Goal: Use online tool/utility: Utilize a website feature to perform a specific function

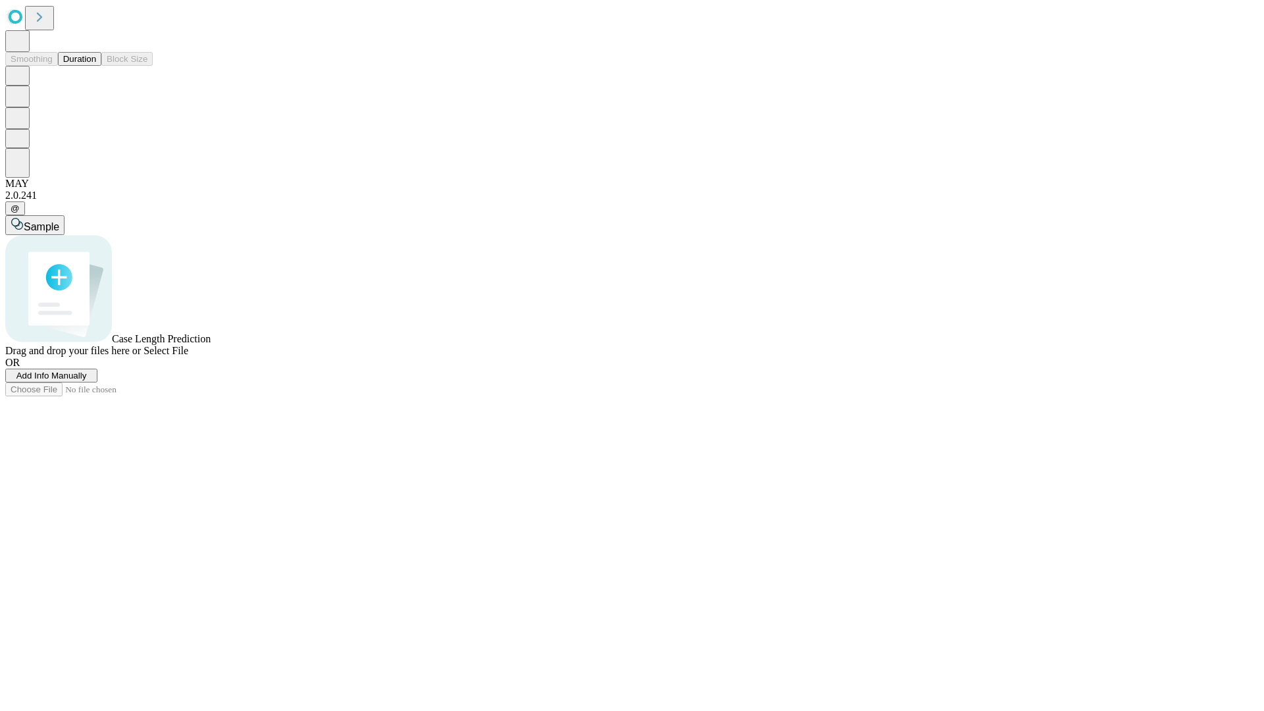
click at [96, 66] on button "Duration" at bounding box center [79, 59] width 43 height 14
click at [188, 356] on span "Select File" at bounding box center [165, 350] width 45 height 11
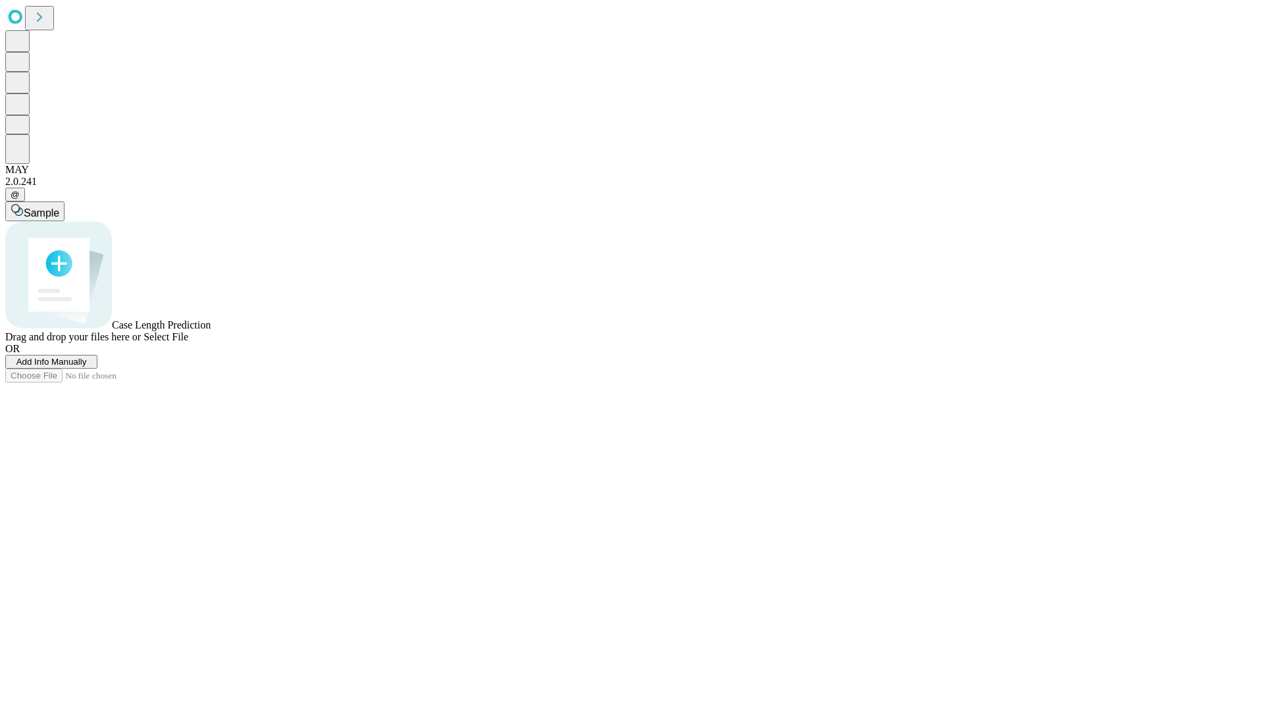
click at [188, 342] on span "Select File" at bounding box center [165, 336] width 45 height 11
